Goal: Task Accomplishment & Management: Use online tool/utility

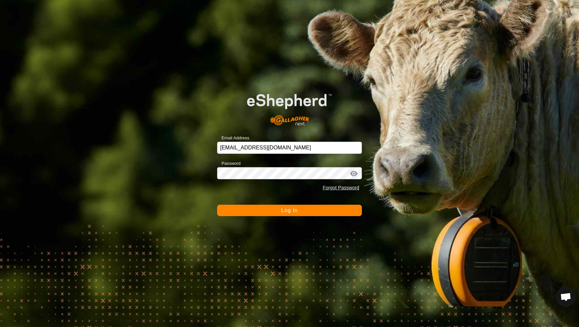
scroll to position [362, 0]
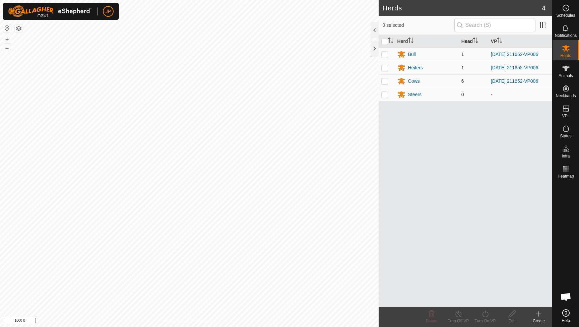
scroll to position [362, 0]
click at [387, 42] on input "checkbox" at bounding box center [384, 41] width 7 height 7
checkbox input "true"
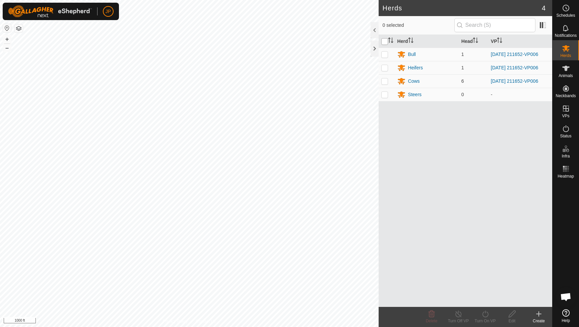
checkbox input "true"
click at [483, 316] on icon at bounding box center [485, 314] width 6 height 7
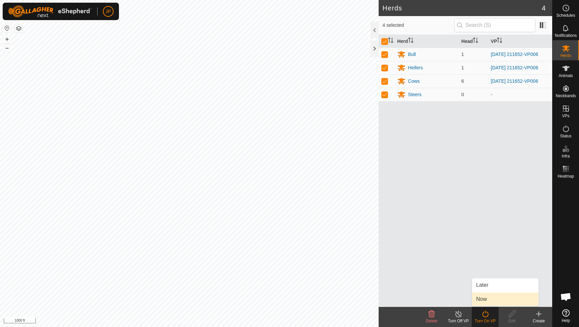
click at [490, 296] on link "Now" at bounding box center [505, 299] width 66 height 13
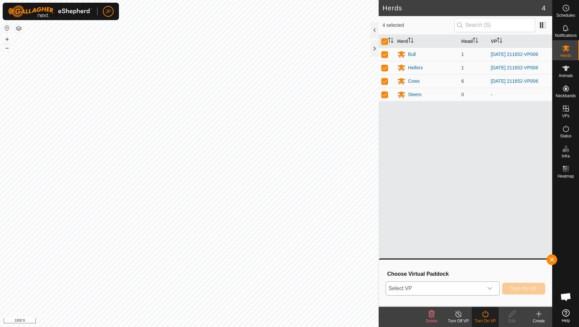
click at [429, 290] on span "Select VP" at bounding box center [434, 288] width 97 height 13
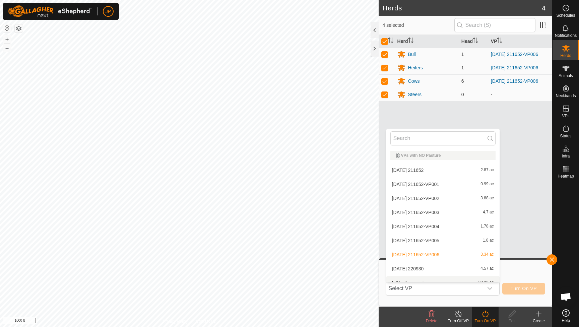
scroll to position [7, 0]
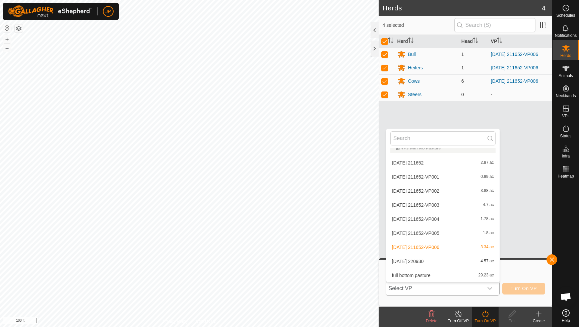
click at [439, 235] on span "[DATE] 211652-VP005" at bounding box center [415, 233] width 47 height 5
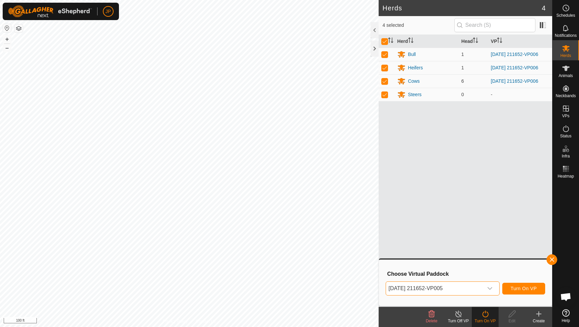
click at [515, 288] on span "Turn On VP" at bounding box center [524, 288] width 26 height 5
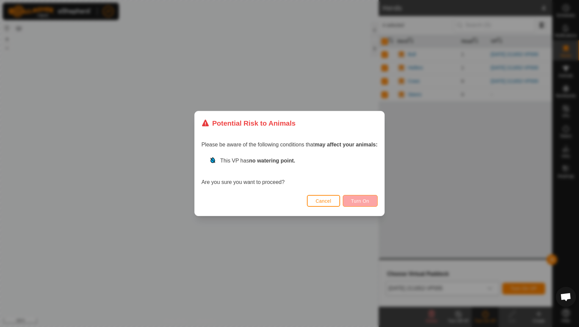
click at [359, 202] on span "Turn On" at bounding box center [360, 200] width 18 height 5
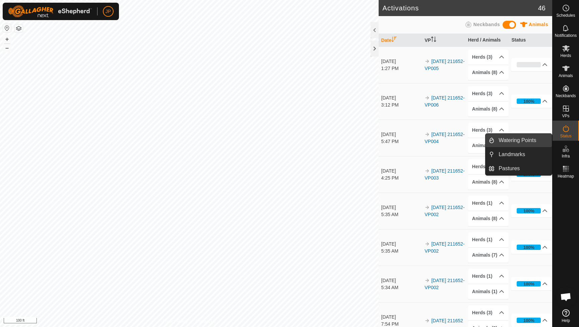
click at [537, 143] on link "Watering Points" at bounding box center [523, 140] width 57 height 13
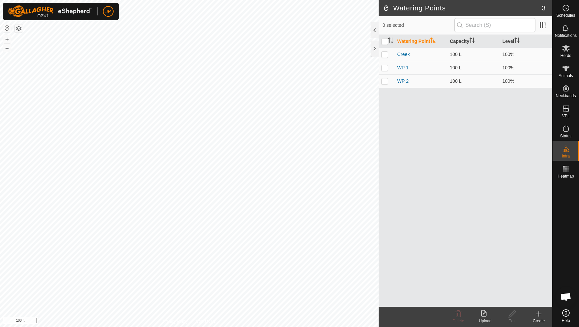
click at [536, 318] on div "Create" at bounding box center [538, 321] width 27 height 6
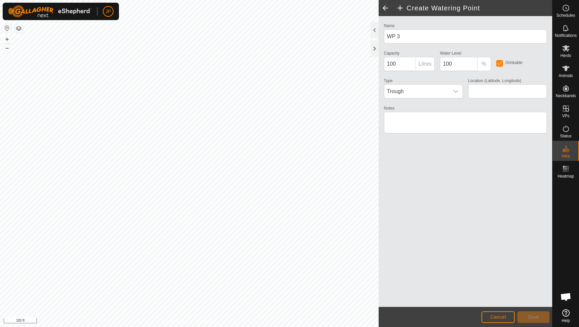
type input "48.103790, -116.155228"
click at [528, 318] on span "Save" at bounding box center [533, 316] width 11 height 5
